Goal: Ask a question

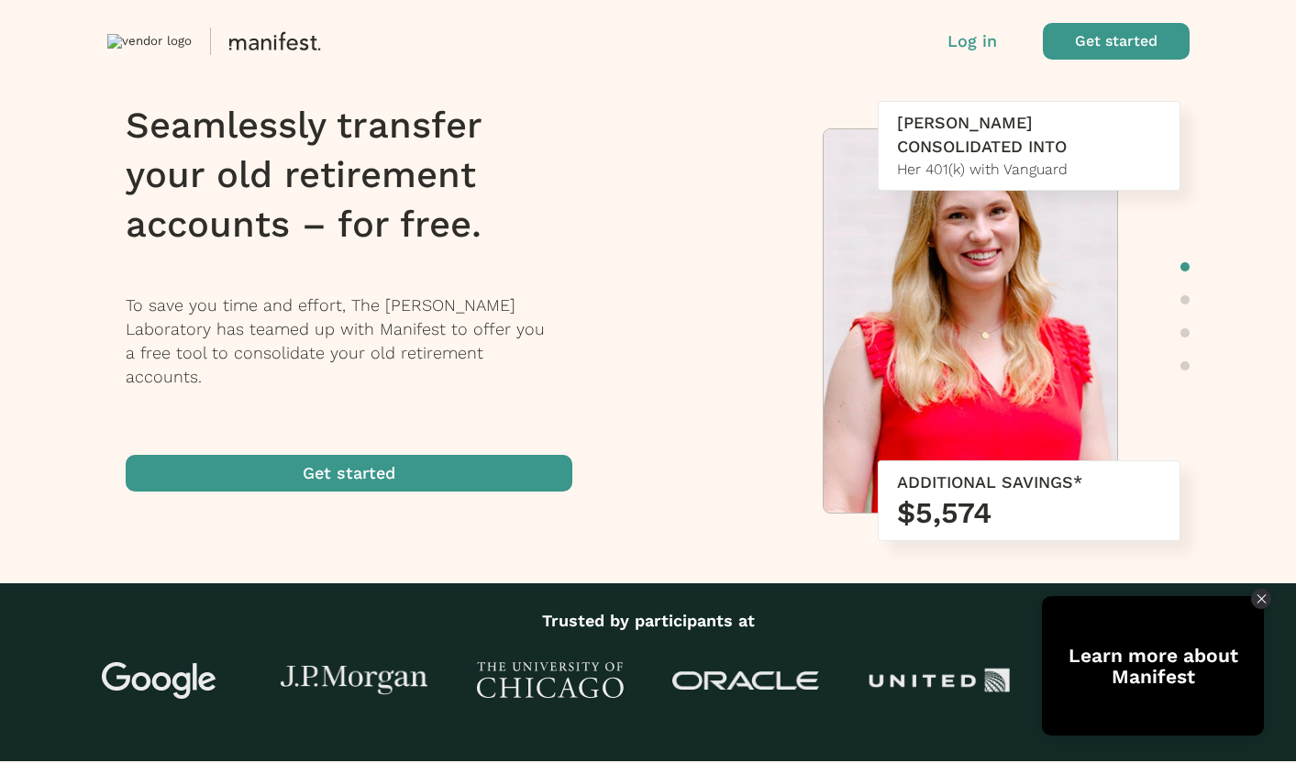
click at [460, 457] on span "button" at bounding box center [349, 473] width 447 height 37
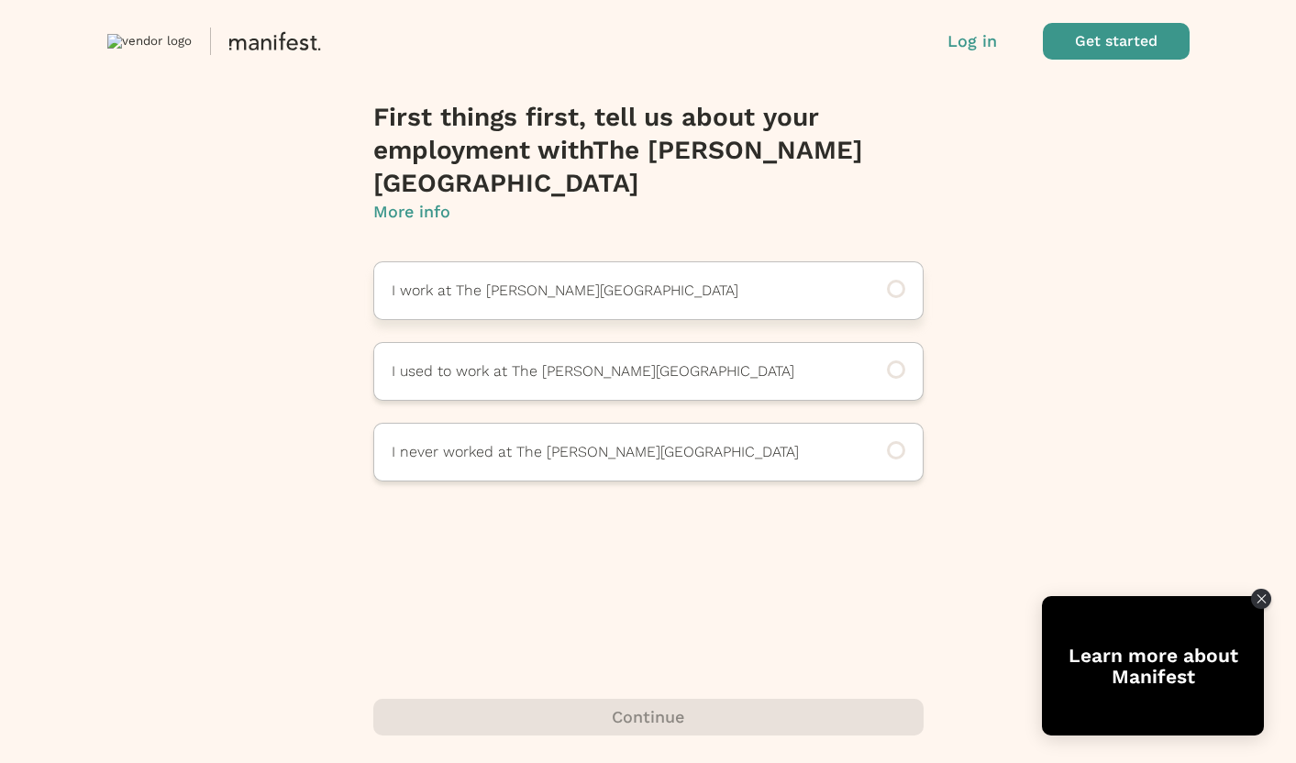
click at [683, 261] on div "I work at The [PERSON_NAME][GEOGRAPHIC_DATA]" at bounding box center [648, 290] width 550 height 59
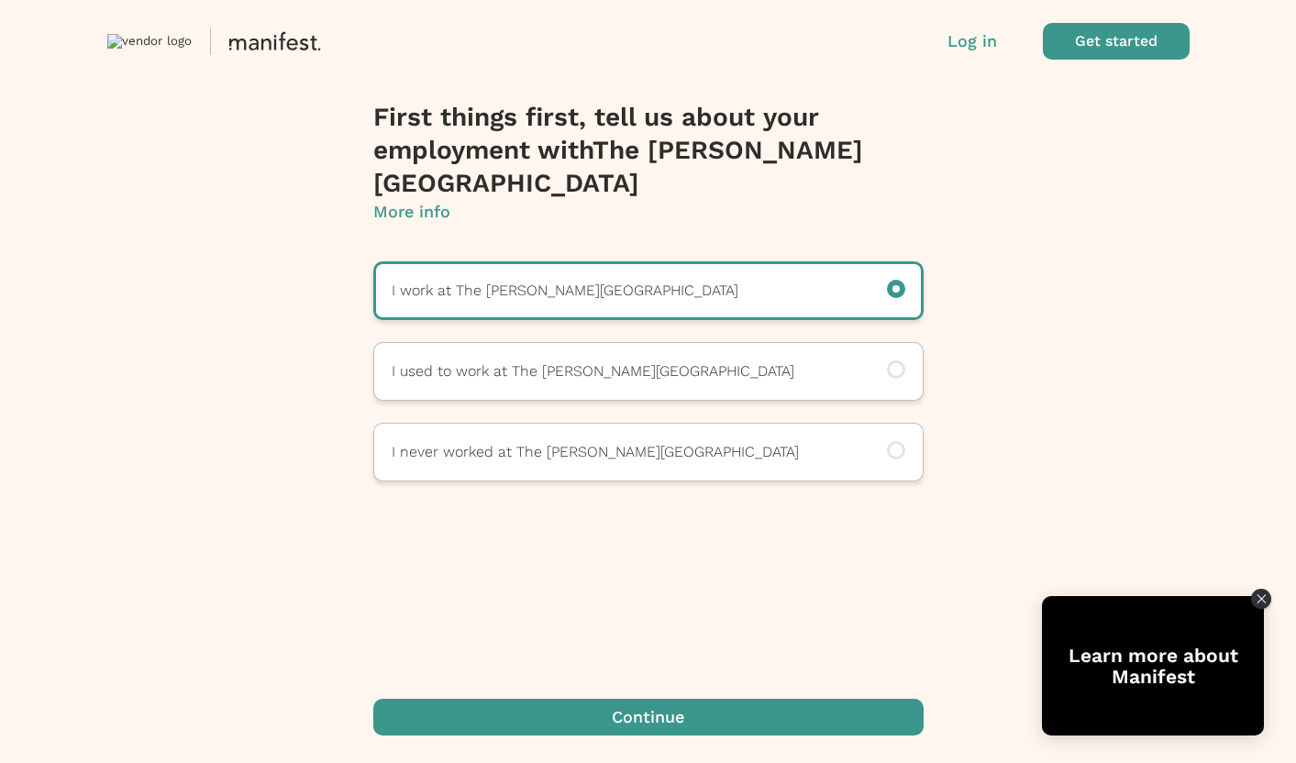
click at [757, 723] on span "button" at bounding box center [648, 717] width 550 height 37
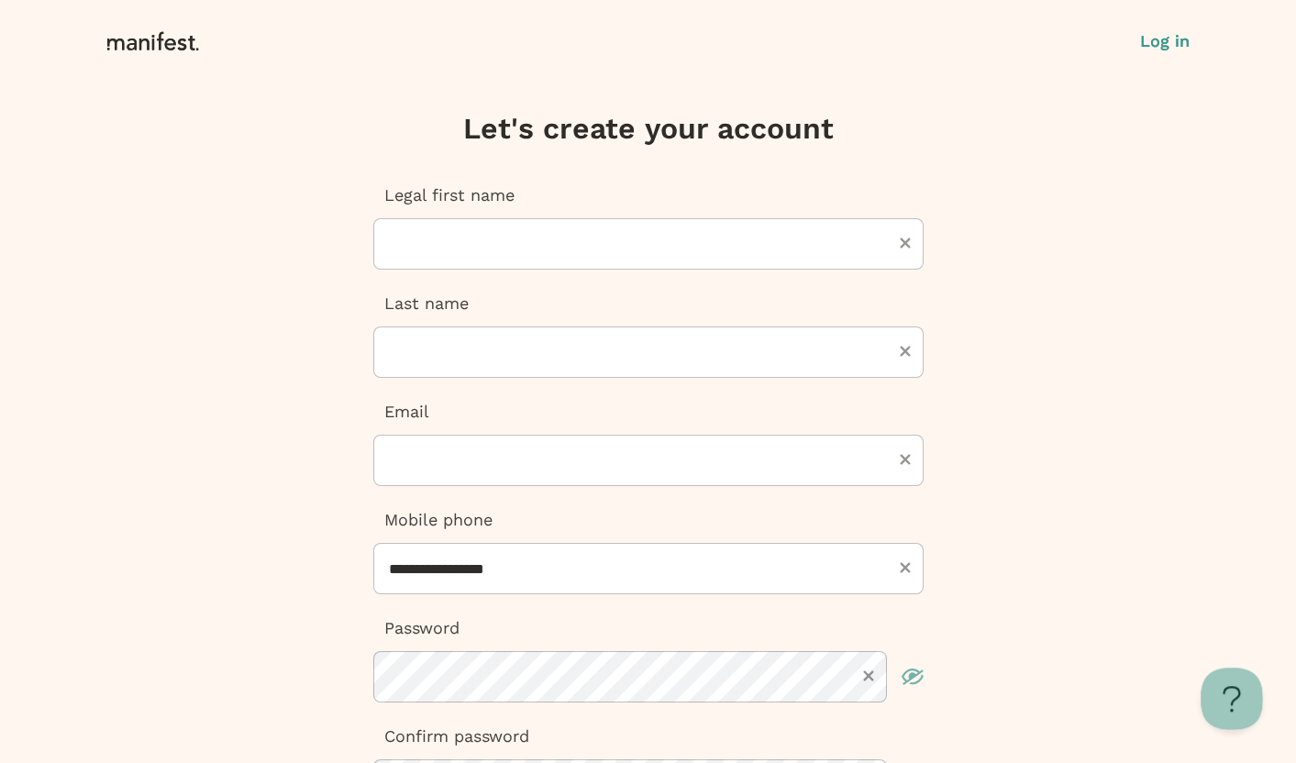
click at [1246, 698] on button at bounding box center [1228, 695] width 55 height 55
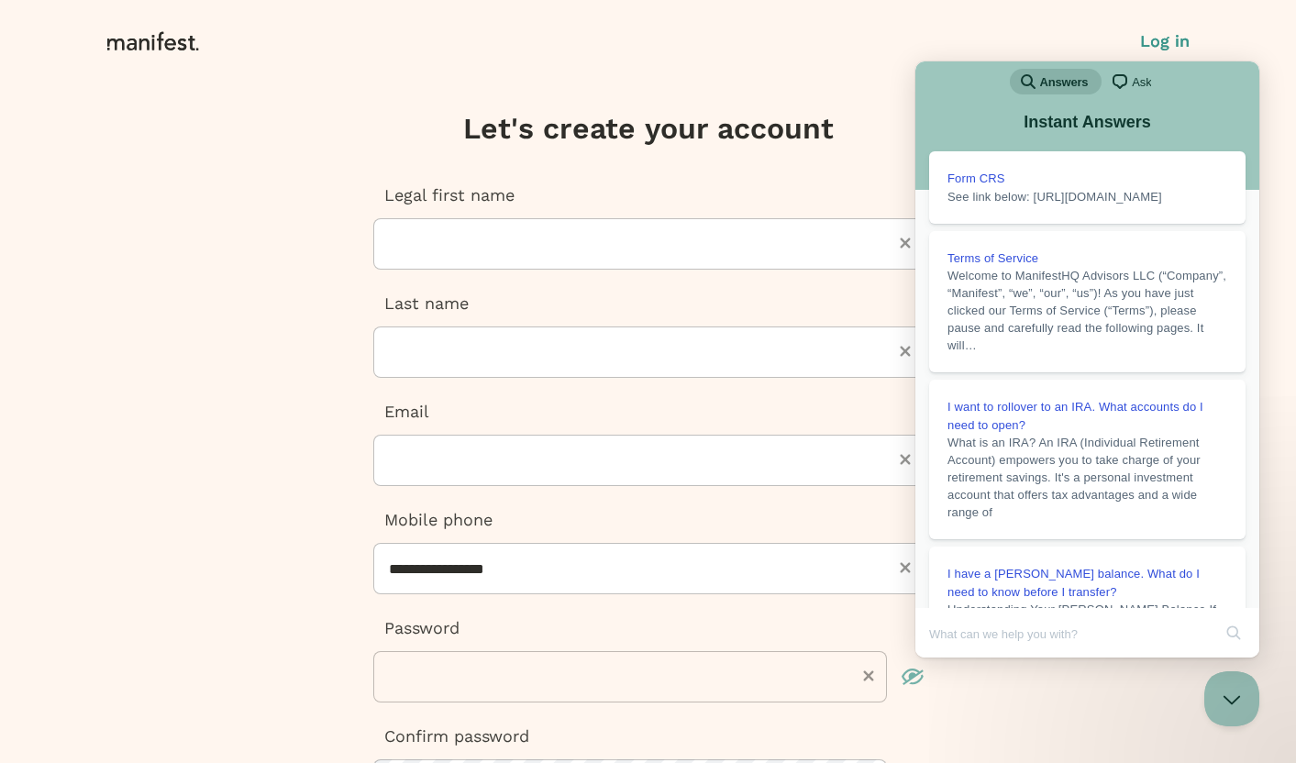
click at [1142, 85] on span "Ask" at bounding box center [1141, 82] width 19 height 18
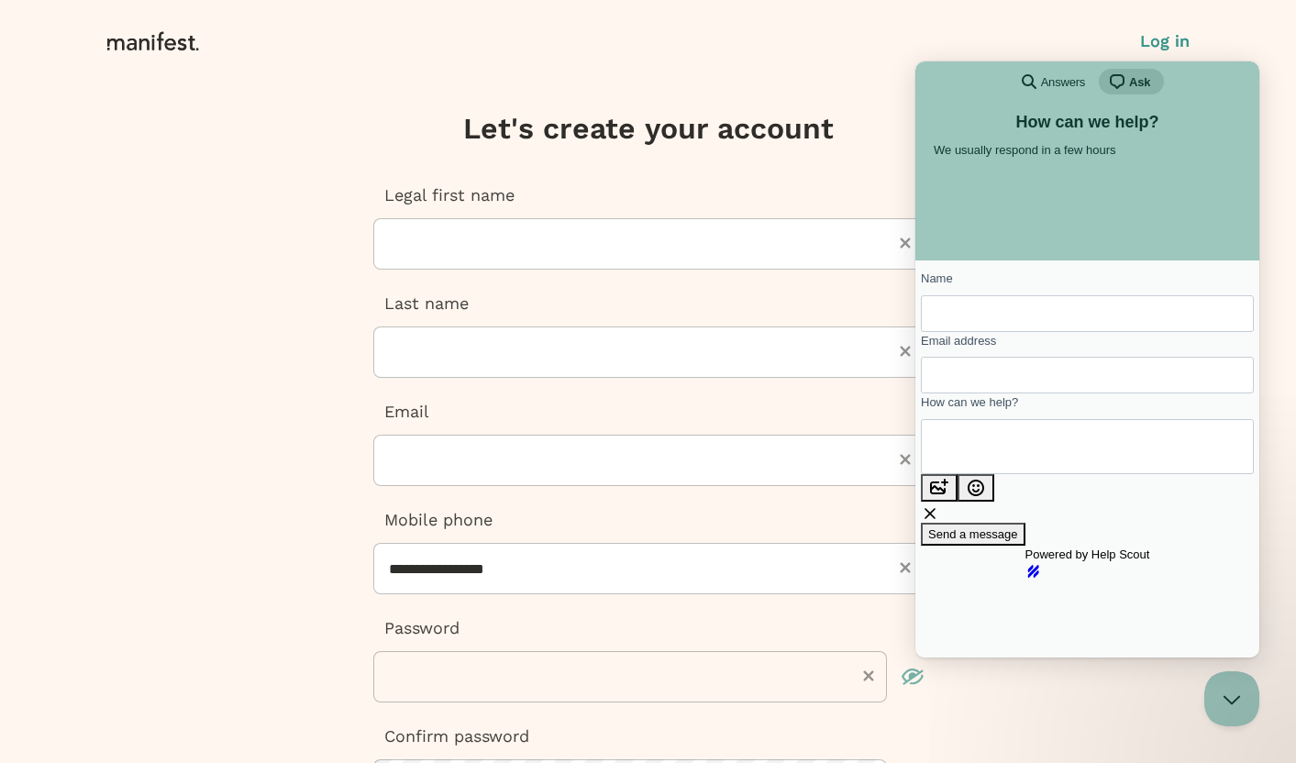
click at [1071, 194] on div "How can we help? We usually respond in a few hours" at bounding box center [1087, 149] width 344 height 89
click at [1132, 68] on div "search-medium Answers chat-square Ask" at bounding box center [1087, 83] width 344 height 44
click at [1132, 81] on span "Ask" at bounding box center [1139, 82] width 21 height 18
click at [1059, 74] on span "Answers" at bounding box center [1063, 82] width 44 height 18
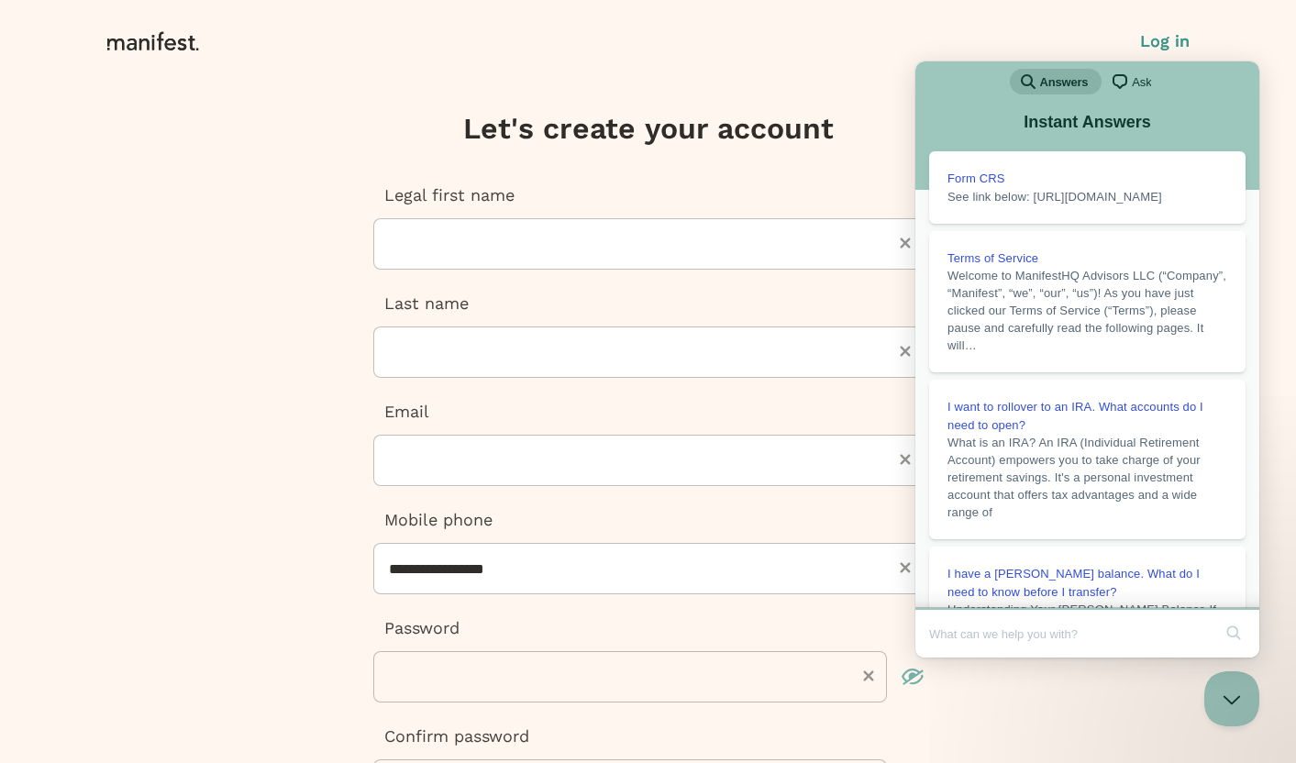
click at [1133, 85] on span "Ask" at bounding box center [1141, 82] width 19 height 18
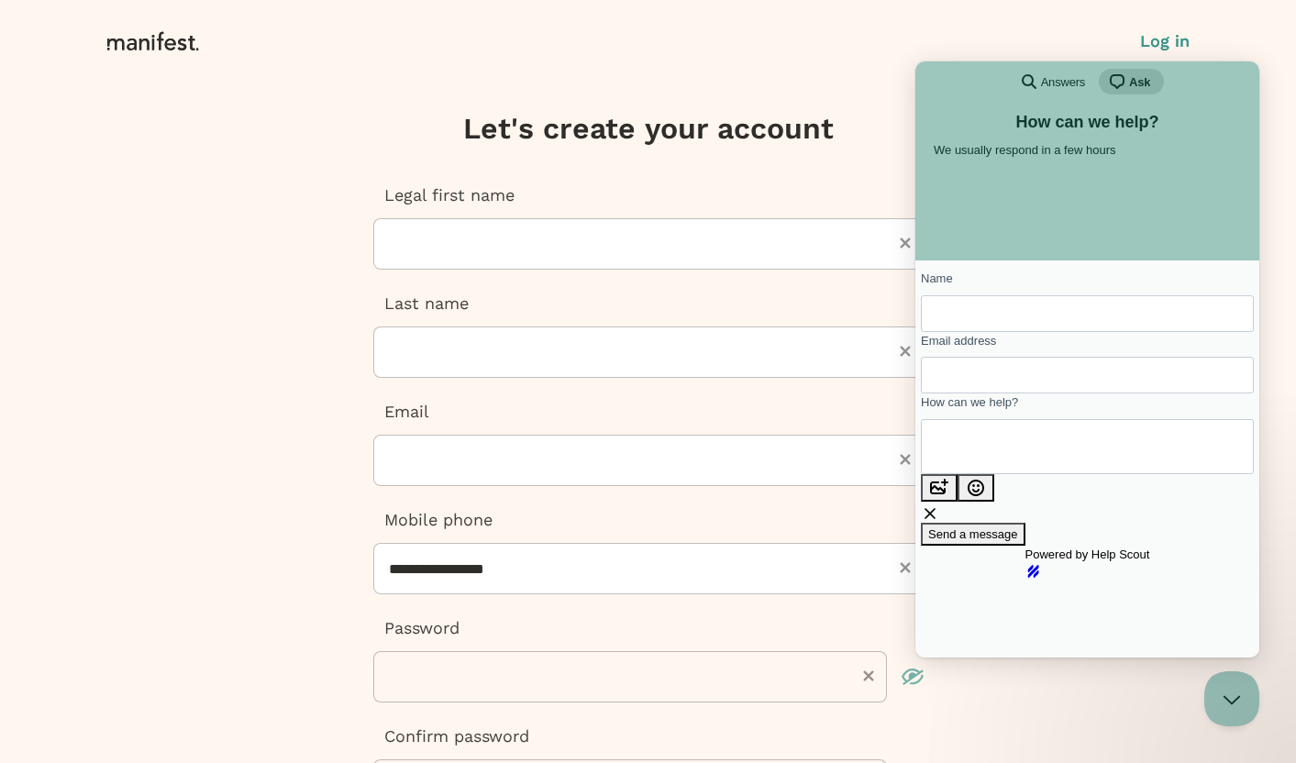
click at [993, 318] on input "Name" at bounding box center [1088, 313] width 304 height 33
click at [1004, 472] on textarea "How can we help?" at bounding box center [1005, 446] width 138 height 51
type textarea "****"
click at [1057, 392] on input "Email address" at bounding box center [1088, 375] width 304 height 33
type input "dd"
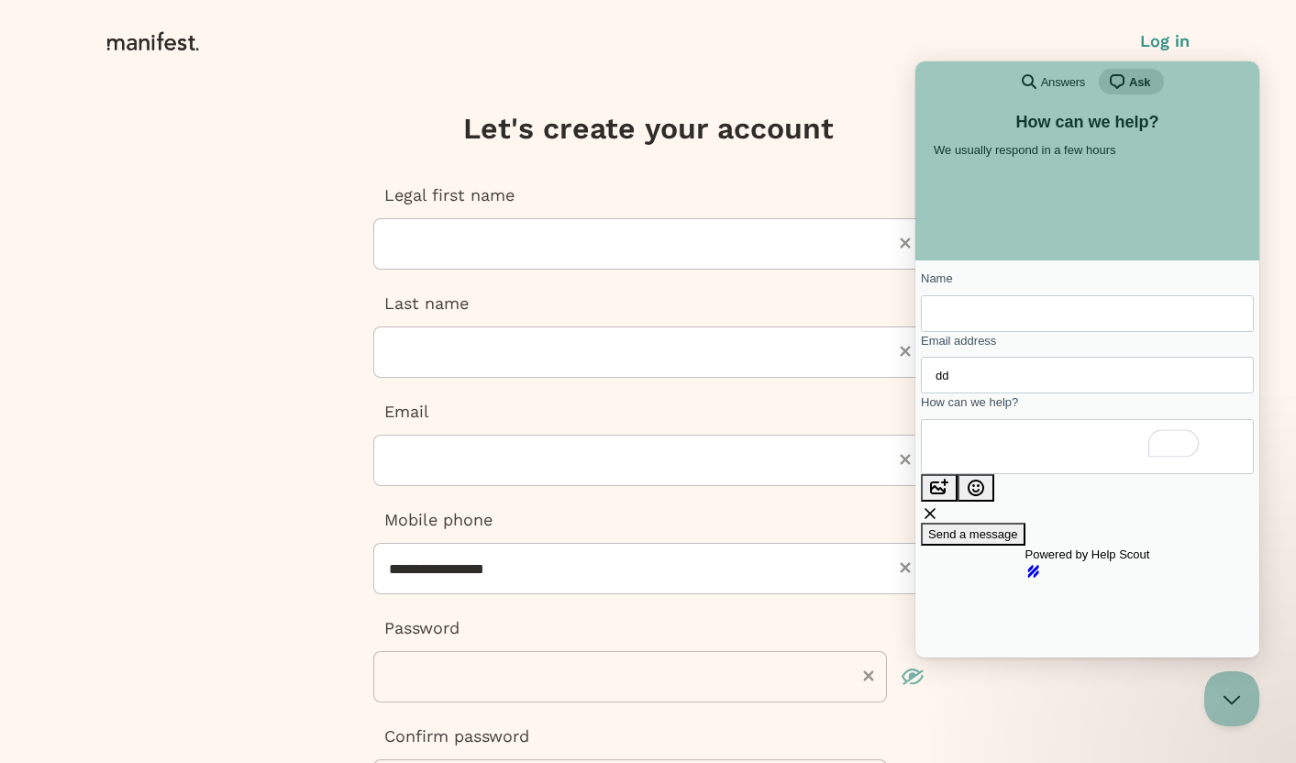
click at [1061, 305] on input "Name" at bounding box center [1088, 313] width 304 height 33
type input "dd"
click at [1115, 157] on span "We usually respond in a few hours" at bounding box center [1025, 150] width 182 height 14
